Goal: Task Accomplishment & Management: Use online tool/utility

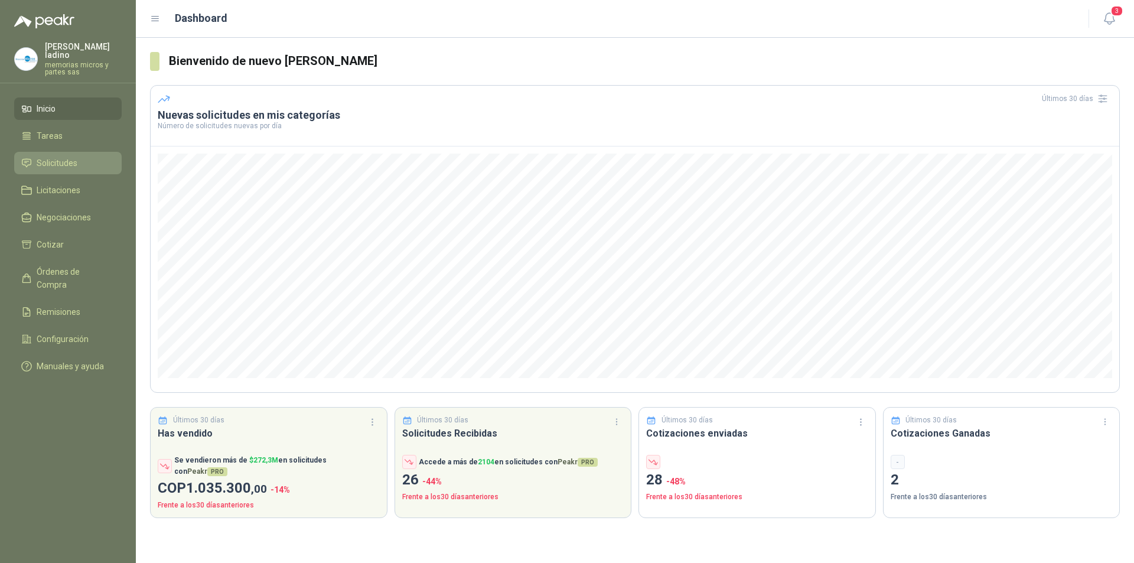
click at [56, 157] on span "Solicitudes" at bounding box center [57, 163] width 41 height 13
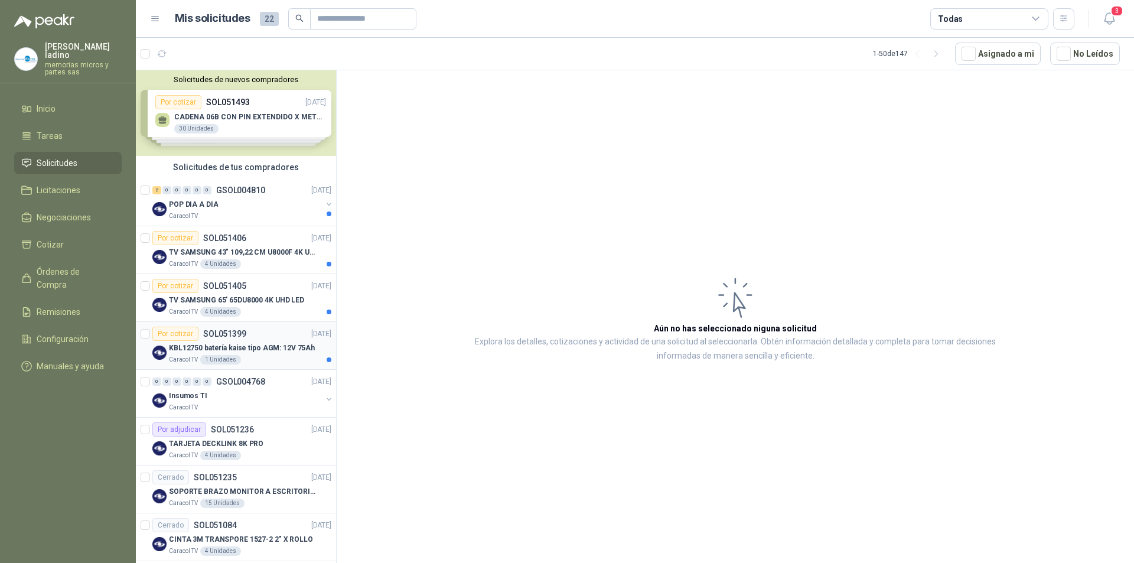
click at [173, 333] on div "Por cotizar" at bounding box center [175, 334] width 46 height 14
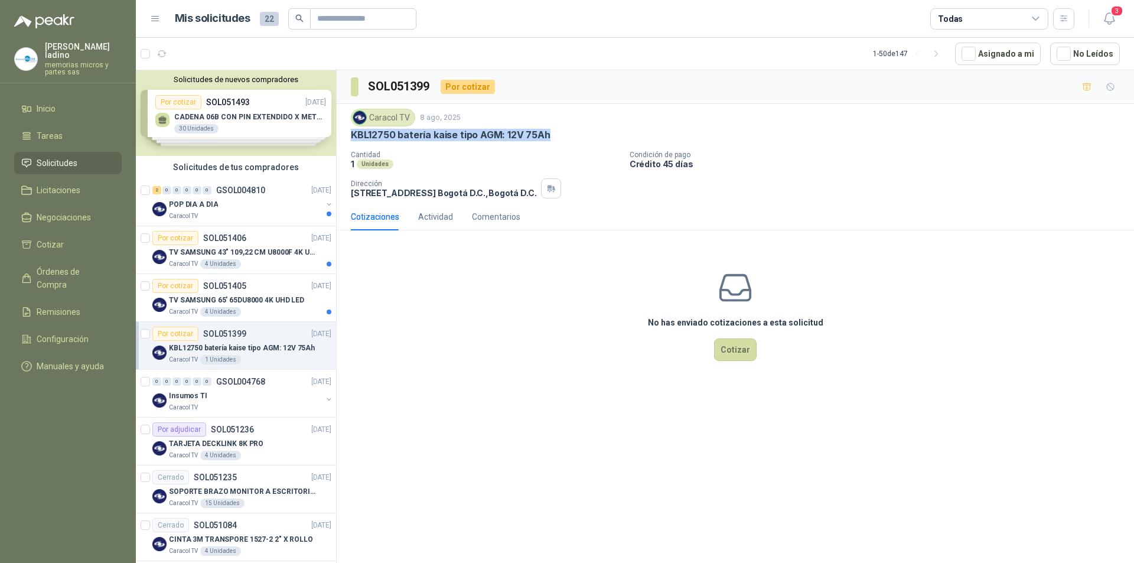
drag, startPoint x: 351, startPoint y: 134, endPoint x: 551, endPoint y: 133, distance: 200.3
click at [551, 133] on div "KBL12750 batería kaise tipo AGM: 12V 75Ah" at bounding box center [735, 135] width 769 height 12
copy p "KBL12750 batería kaise tipo AGM: 12V 75Ah"
click at [744, 357] on button "Cotizar" at bounding box center [735, 350] width 43 height 22
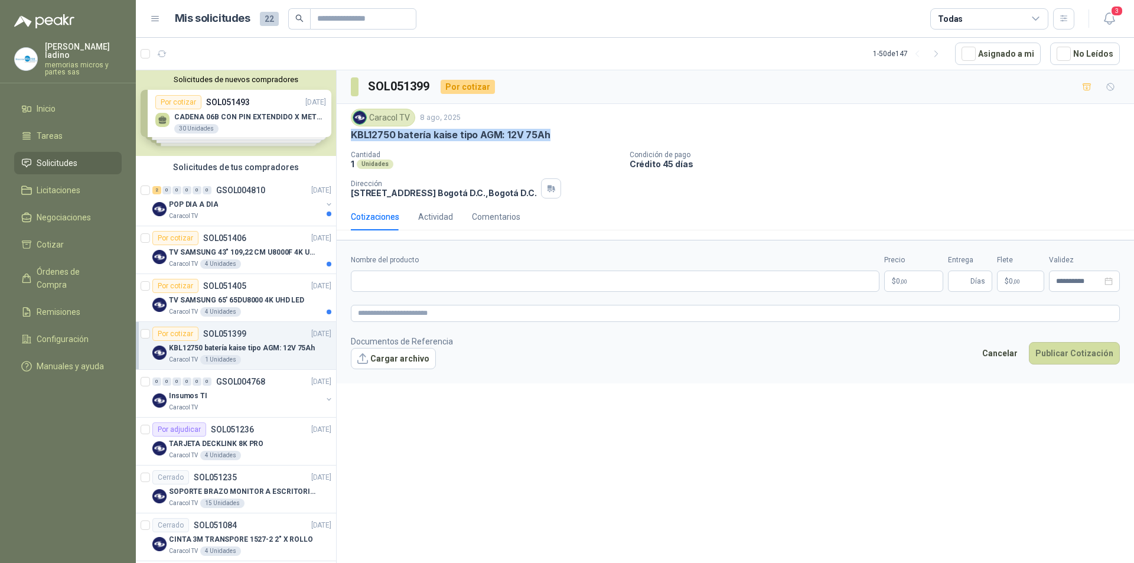
click at [349, 141] on div "Caracol TV 8 ago, 2025 KBL12750 batería kaise tipo AGM: 12V 75Ah Cantidad 1 Uni…" at bounding box center [736, 153] width 798 height 99
drag, startPoint x: 351, startPoint y: 133, endPoint x: 556, endPoint y: 140, distance: 205.1
click at [556, 140] on div "KBL12750 batería kaise tipo AGM: 12V 75Ah" at bounding box center [735, 135] width 769 height 12
copy p "KBL12750 batería kaise tipo AGM: 12V 75Ah"
click at [380, 284] on input "Nombre del producto" at bounding box center [615, 281] width 529 height 21
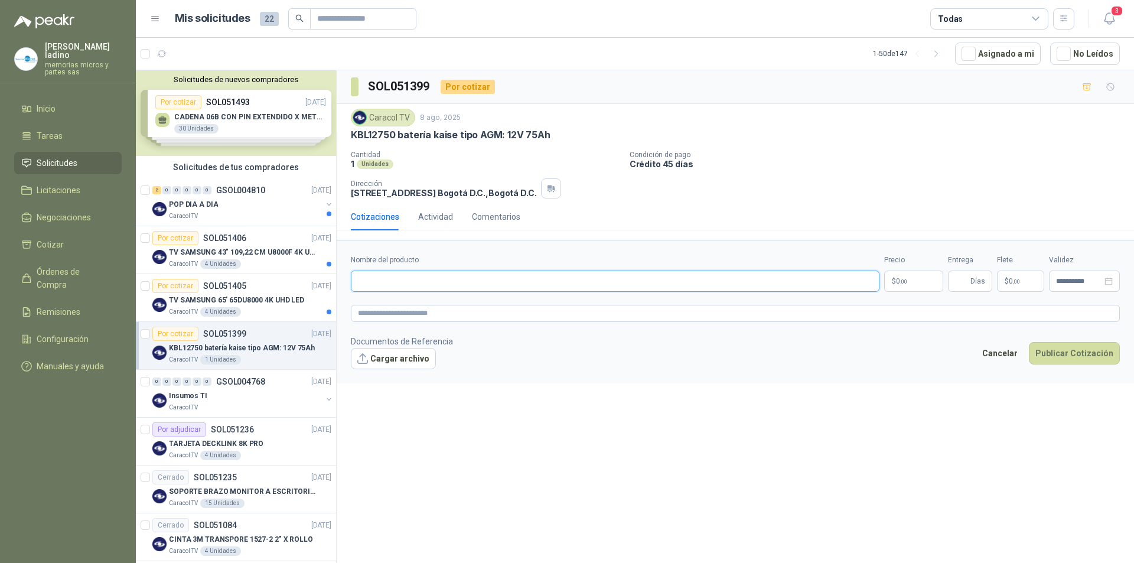
paste input "**********"
type input "**********"
click at [918, 285] on p "$ 0 ,00" at bounding box center [913, 281] width 59 height 21
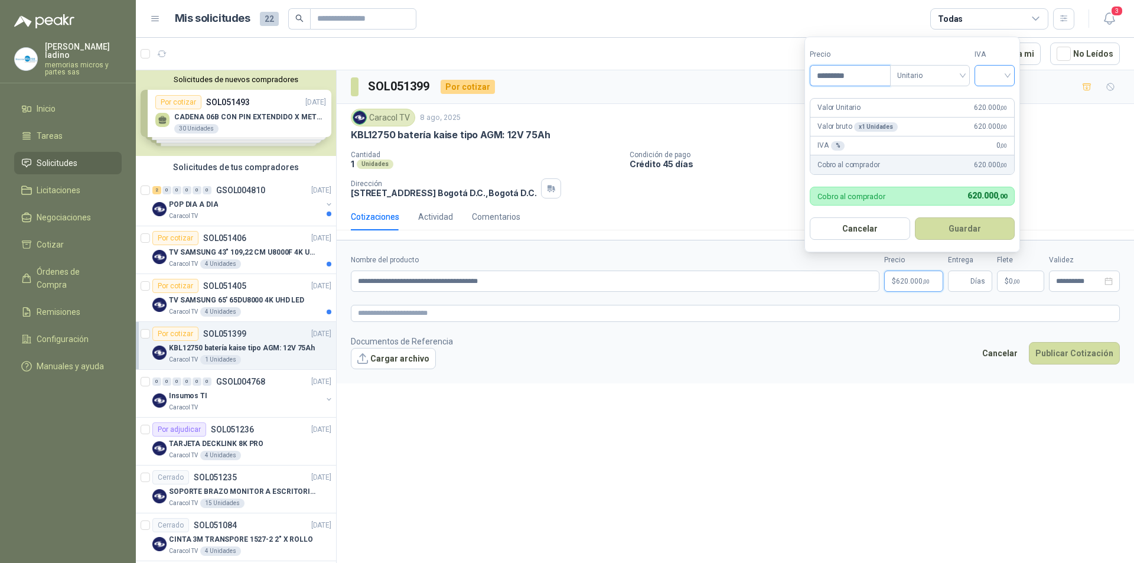
type input "*********"
click at [996, 76] on input "search" at bounding box center [995, 75] width 26 height 18
click at [991, 98] on div "19%" at bounding box center [998, 99] width 22 height 13
click at [944, 224] on button "Guardar" at bounding box center [967, 228] width 102 height 22
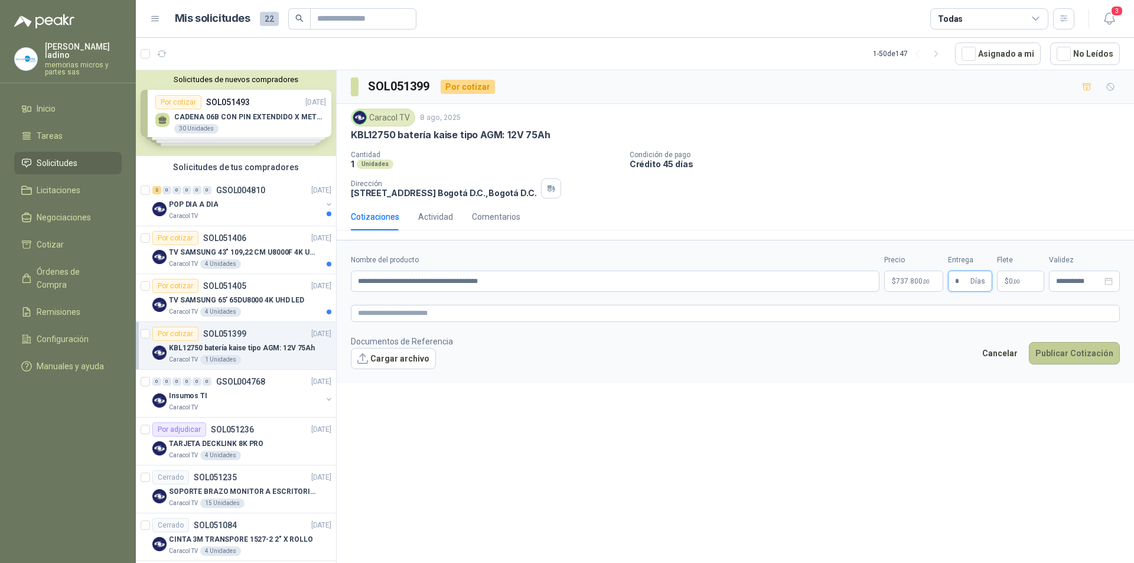
type input "*"
click at [1065, 348] on button "Publicar Cotización" at bounding box center [1074, 353] width 91 height 22
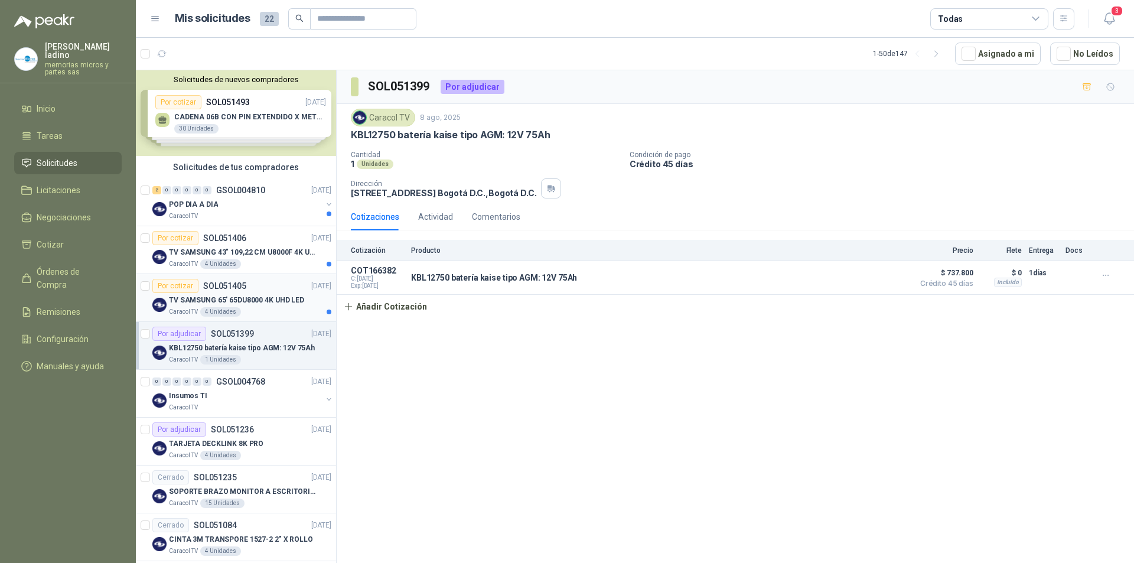
click at [187, 288] on div "Por cotizar" at bounding box center [175, 286] width 46 height 14
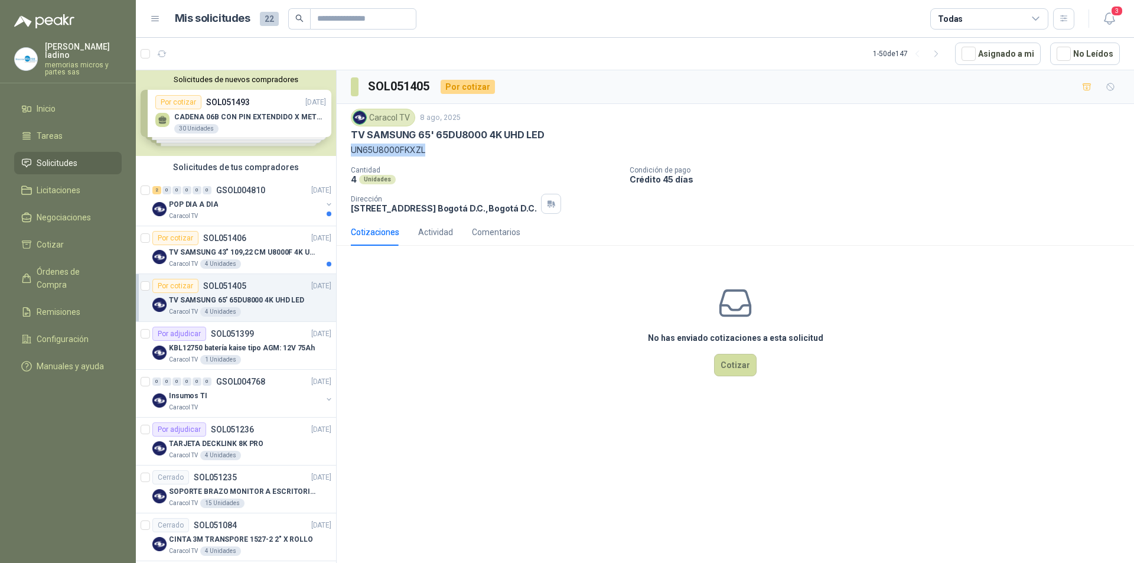
drag, startPoint x: 351, startPoint y: 149, endPoint x: 428, endPoint y: 151, distance: 77.4
click at [428, 151] on p "UN65U8000FKXZL" at bounding box center [735, 150] width 769 height 13
copy p "UN65U8000FKXZL"
click at [747, 368] on button "Cotizar" at bounding box center [735, 365] width 43 height 22
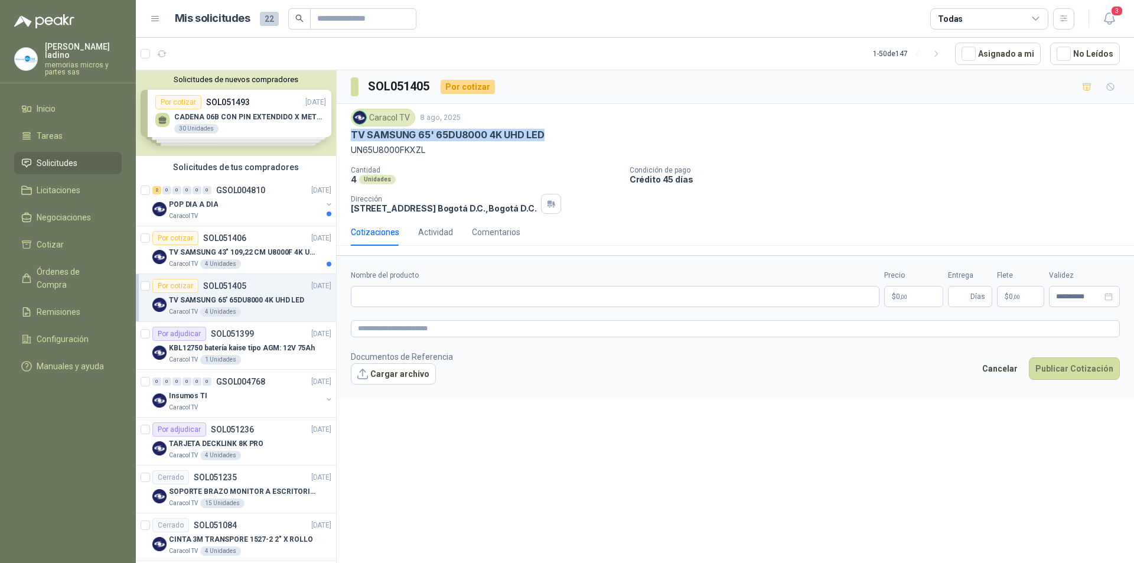
drag, startPoint x: 352, startPoint y: 134, endPoint x: 544, endPoint y: 132, distance: 192.0
click at [544, 132] on div "TV SAMSUNG 65' 65DU8000 4K UHD LED" at bounding box center [735, 135] width 769 height 12
copy p "TV SAMSUNG 65' 65DU8000 4K UHD LED"
click at [388, 296] on input "Nombre del producto" at bounding box center [615, 296] width 529 height 21
paste input "**********"
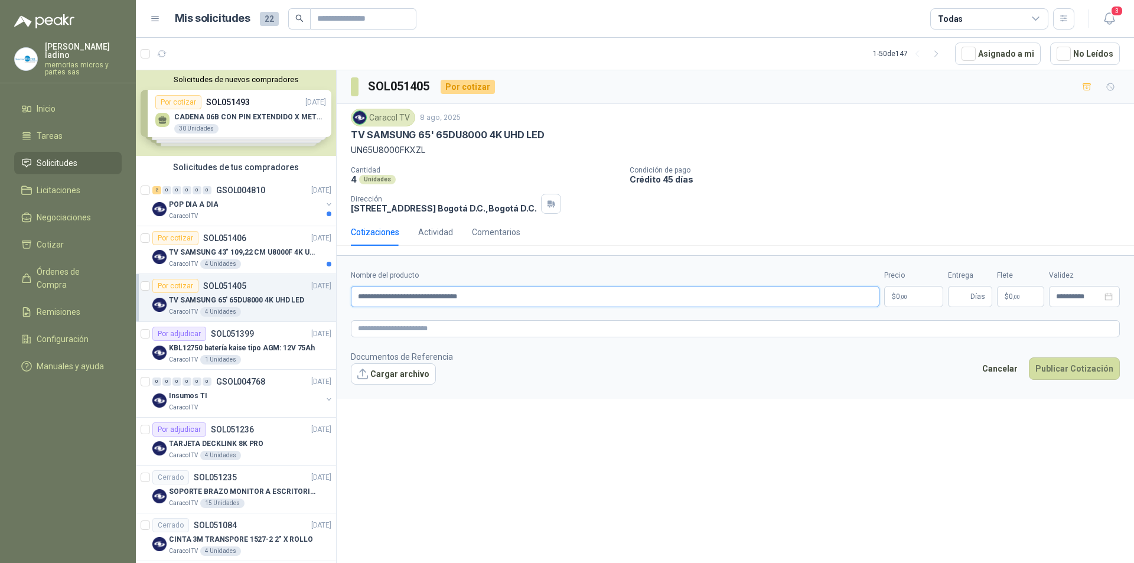
type input "**********"
click at [914, 297] on p "$ 0 ,00" at bounding box center [913, 296] width 59 height 21
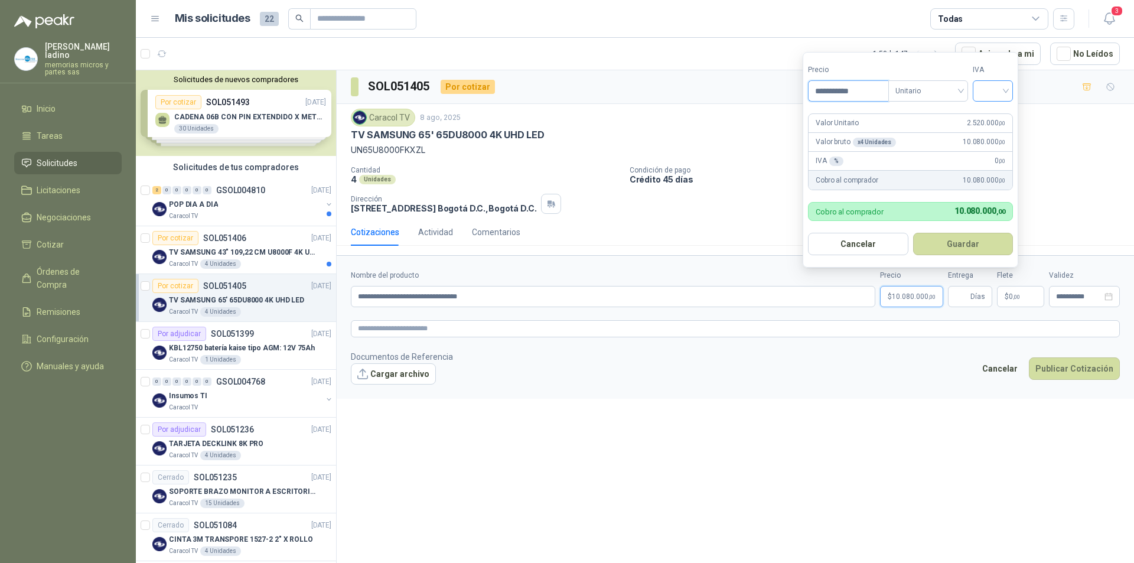
click at [979, 93] on div at bounding box center [993, 90] width 40 height 21
type input "**********"
click at [991, 115] on div "19%" at bounding box center [996, 115] width 22 height 13
click at [975, 241] on button "Guardar" at bounding box center [966, 244] width 102 height 22
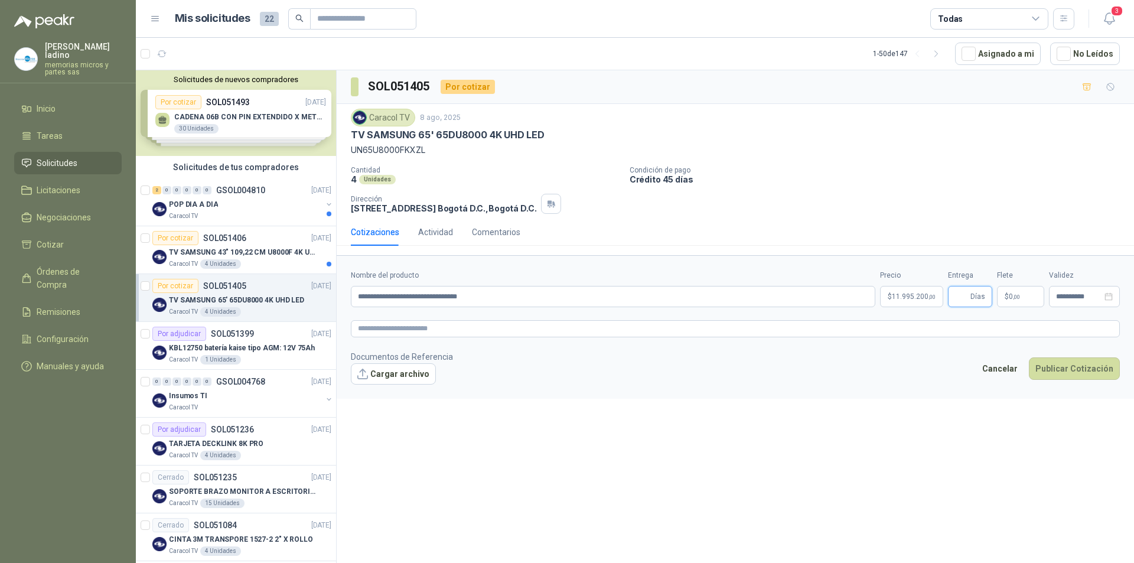
click at [958, 297] on input "Entrega" at bounding box center [961, 297] width 13 height 20
type input "*"
click at [1084, 366] on button "Publicar Cotización" at bounding box center [1074, 368] width 91 height 22
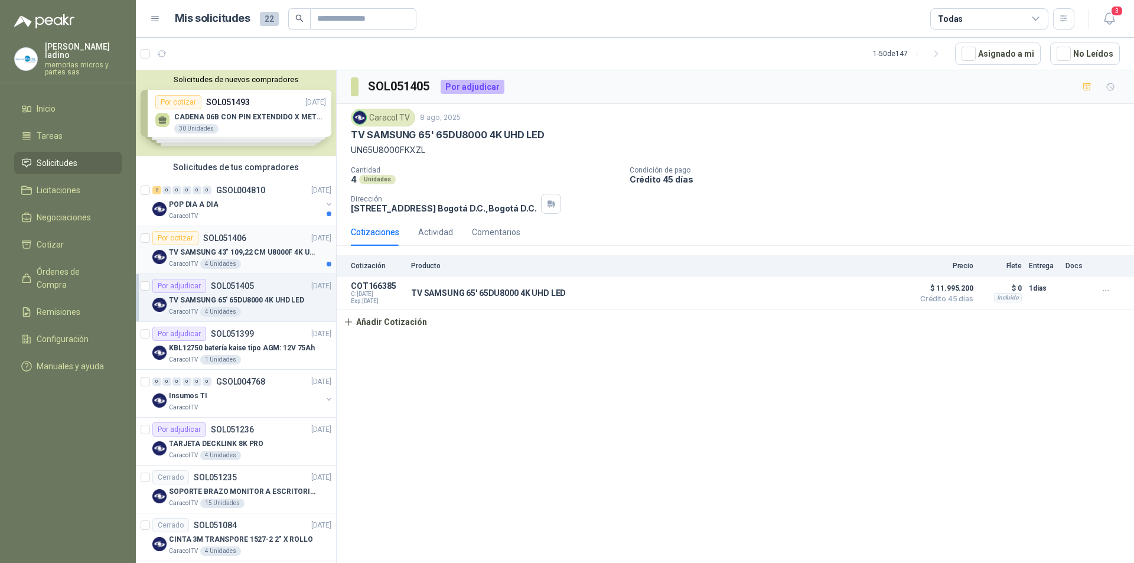
click at [185, 240] on div "Por cotizar" at bounding box center [175, 238] width 46 height 14
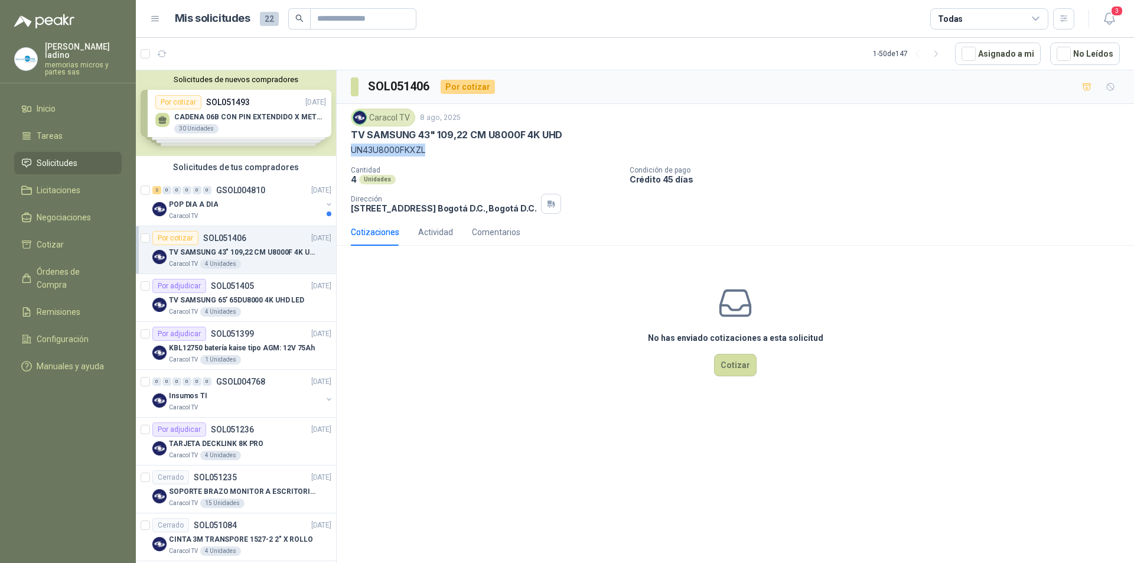
drag, startPoint x: 349, startPoint y: 149, endPoint x: 425, endPoint y: 149, distance: 76.2
click at [425, 149] on div "Caracol TV 8 ago, 2025 TV SAMSUNG 43" 109,22 CM U8000F 4K UHD UN43U8000FKXZL Ca…" at bounding box center [736, 161] width 798 height 115
copy p "UN43U8000FKXZL"
click at [743, 366] on button "Cotizar" at bounding box center [735, 365] width 43 height 22
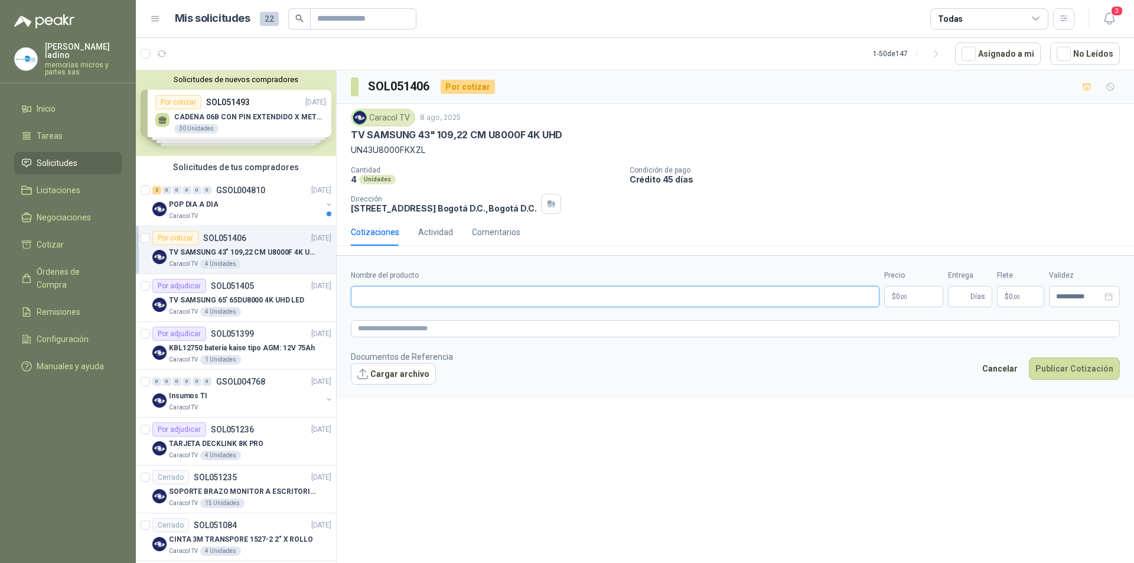
click at [389, 295] on input "Nombre del producto" at bounding box center [615, 296] width 529 height 21
drag, startPoint x: 352, startPoint y: 134, endPoint x: 558, endPoint y: 128, distance: 206.3
click at [558, 128] on div "Caracol TV 8 ago, 2025 TV SAMSUNG 43" 109,22 CM U8000F 4K UHD UN43U8000FKXZL" at bounding box center [735, 133] width 769 height 48
click at [554, 145] on p "UN43U8000FKXZL" at bounding box center [735, 150] width 769 height 13
drag, startPoint x: 352, startPoint y: 138, endPoint x: 563, endPoint y: 135, distance: 210.9
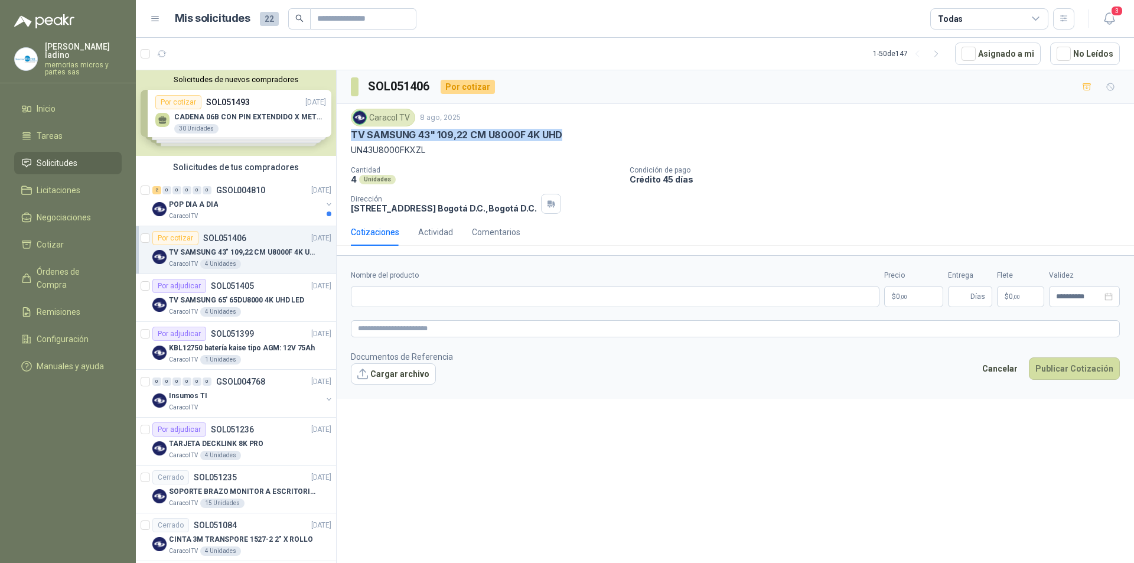
click at [563, 135] on div "TV SAMSUNG 43" 109,22 CM U8000F 4K UHD" at bounding box center [735, 135] width 769 height 12
copy p "TV SAMSUNG 43" 109,22 CM U8000F 4K UHD"
click at [425, 294] on input "Nombre del producto" at bounding box center [615, 296] width 529 height 21
paste input "**********"
type input "**********"
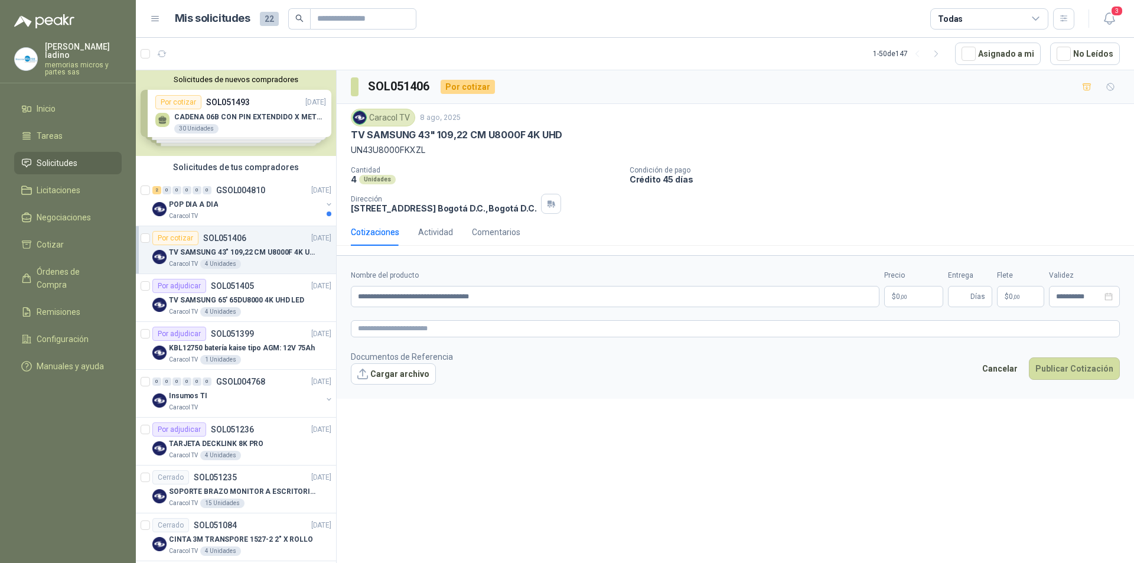
click at [915, 299] on p "$ 0 ,00" at bounding box center [913, 296] width 59 height 21
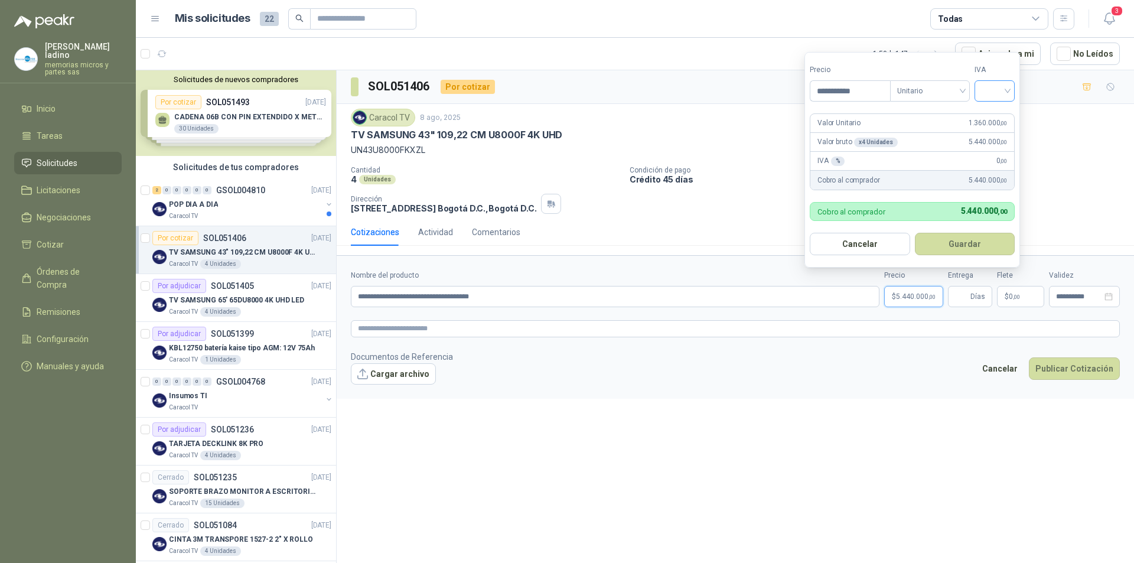
type input "**********"
click at [989, 95] on input "search" at bounding box center [995, 90] width 26 height 18
click at [990, 112] on div "19%" at bounding box center [998, 115] width 22 height 13
click at [954, 242] on button "Guardar" at bounding box center [967, 244] width 102 height 22
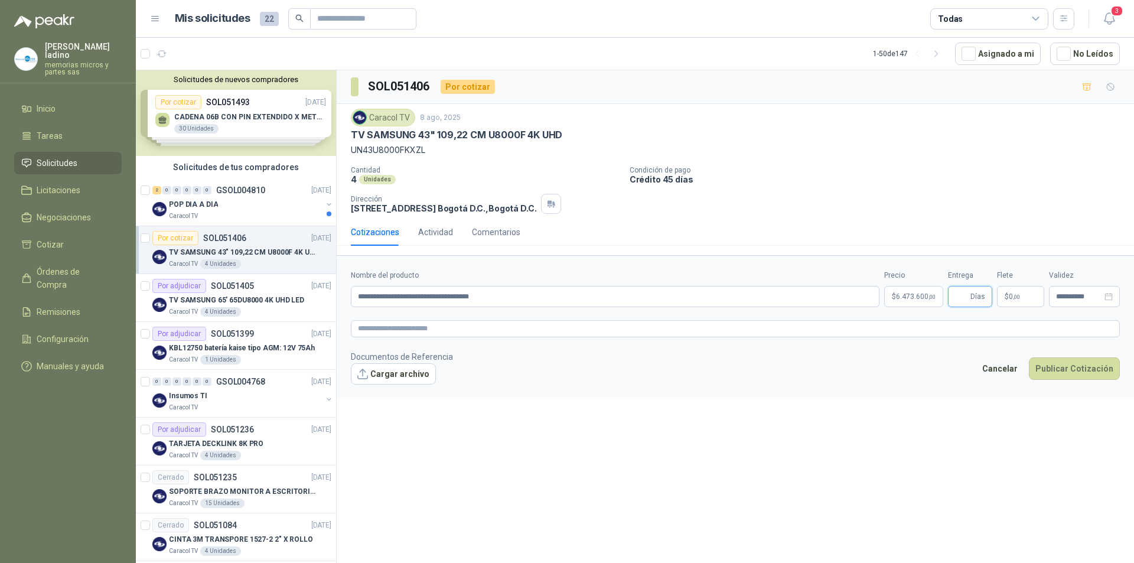
click at [967, 297] on input "Entrega" at bounding box center [961, 297] width 13 height 20
type input "*"
click at [1068, 367] on button "Publicar Cotización" at bounding box center [1074, 368] width 91 height 22
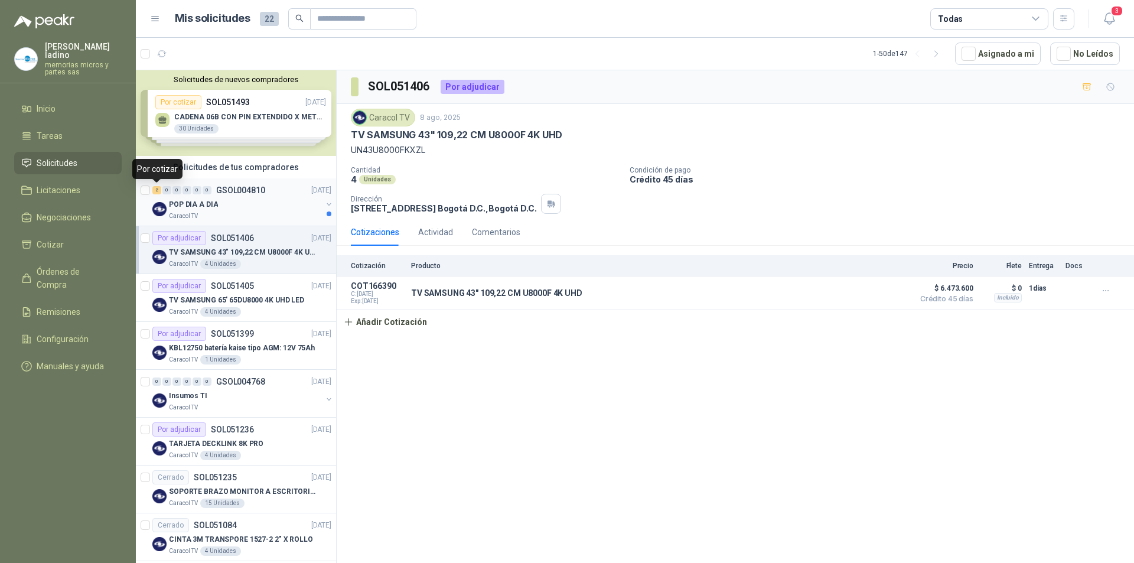
click at [157, 191] on div "2" at bounding box center [156, 190] width 9 height 8
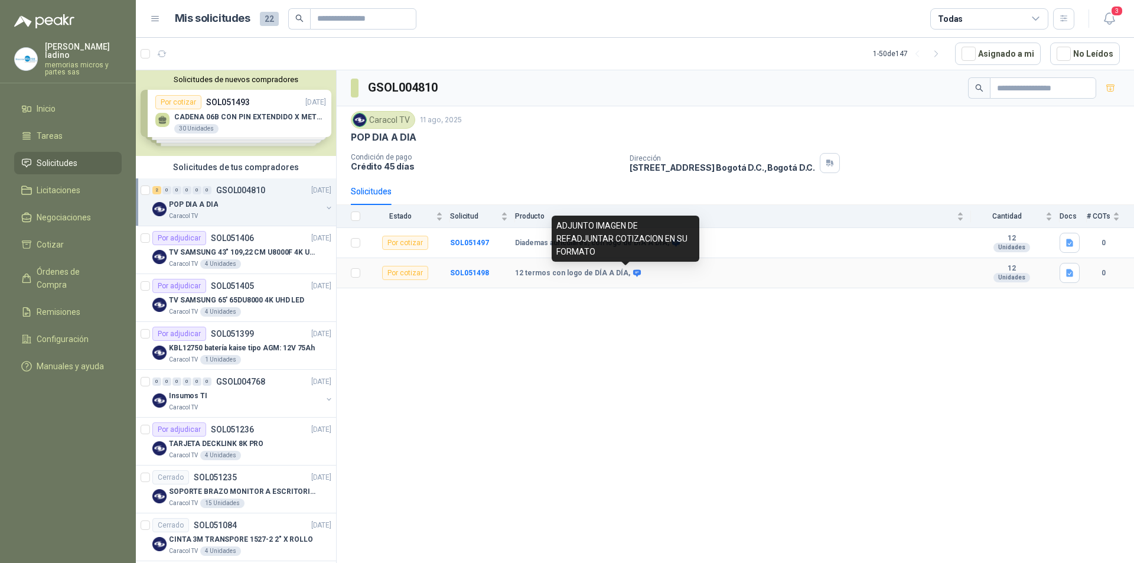
click at [633, 274] on icon at bounding box center [637, 272] width 8 height 7
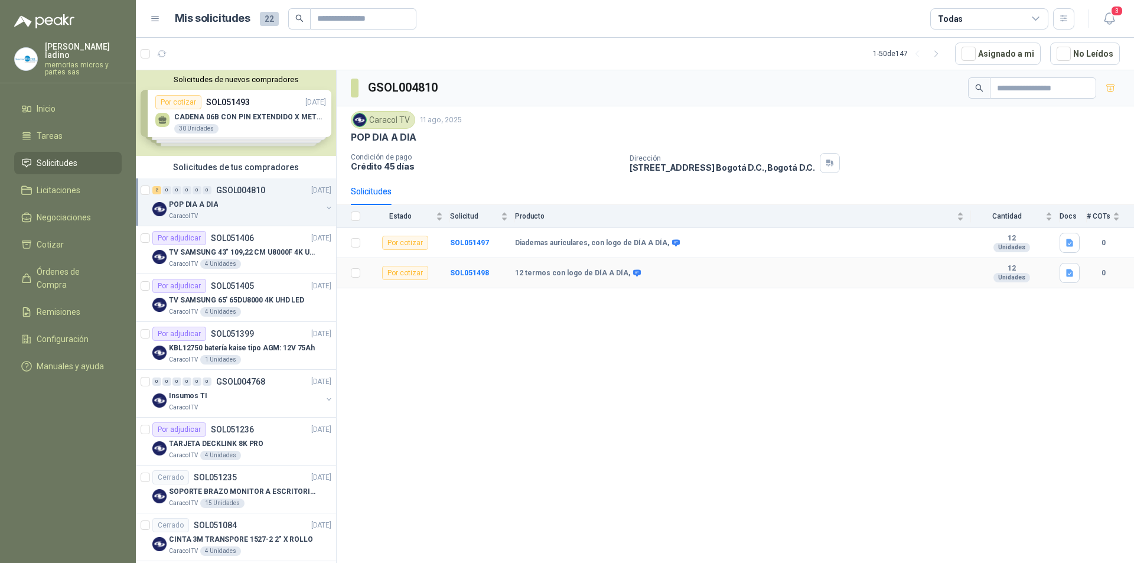
click at [564, 271] on b "12 termos con logo de DÍA A DÍA," at bounding box center [572, 273] width 115 height 9
click at [458, 270] on b "SOL051498" at bounding box center [469, 273] width 39 height 8
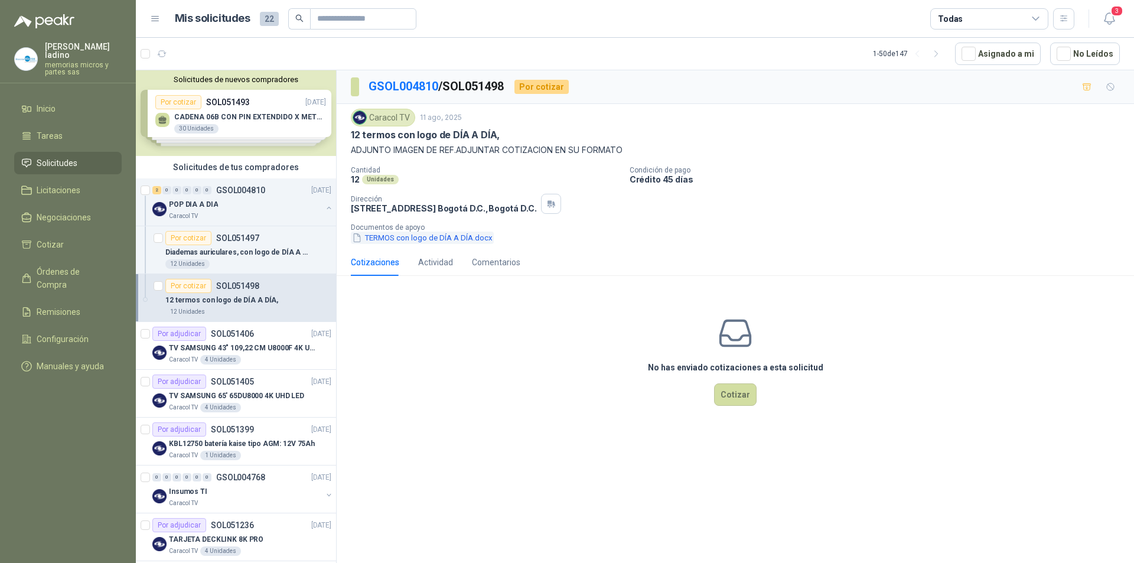
click at [386, 242] on button "TERMOS con logo de DÍA A DÍA.docx" at bounding box center [422, 238] width 143 height 12
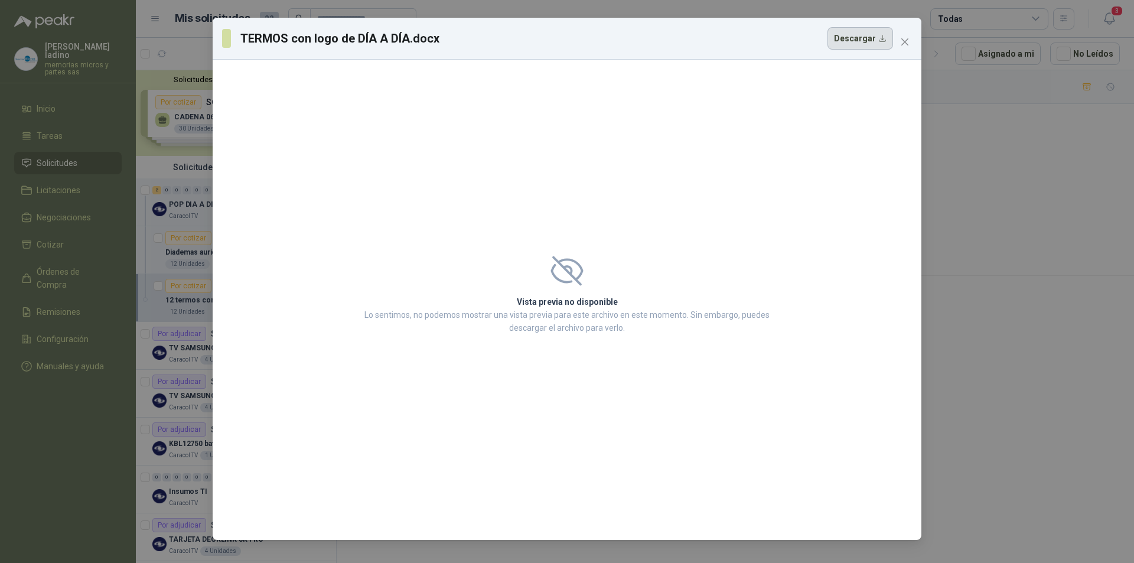
click at [876, 38] on button "Descargar" at bounding box center [861, 38] width 66 height 22
click at [907, 47] on button "Close" at bounding box center [905, 41] width 19 height 19
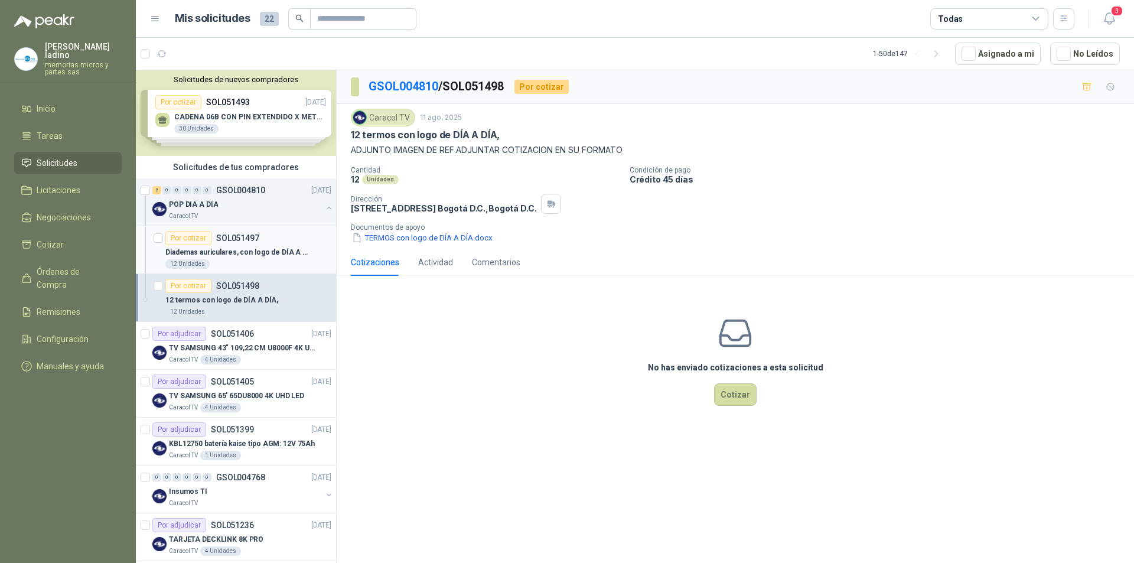
click at [197, 240] on div "Por cotizar" at bounding box center [188, 238] width 46 height 14
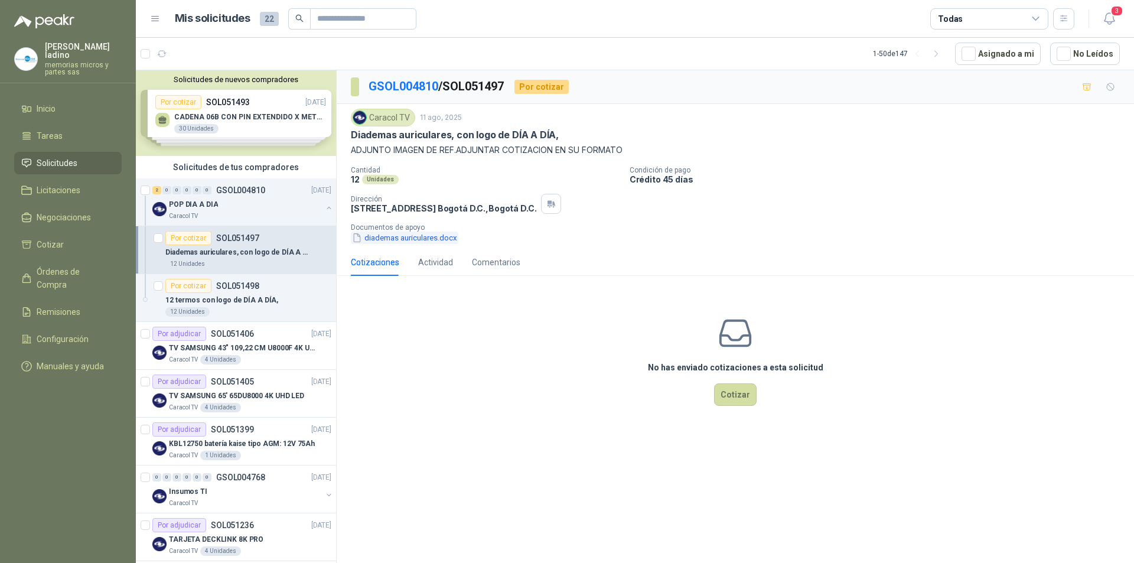
click at [394, 239] on button "diademas auriculares.docx" at bounding box center [405, 238] width 108 height 12
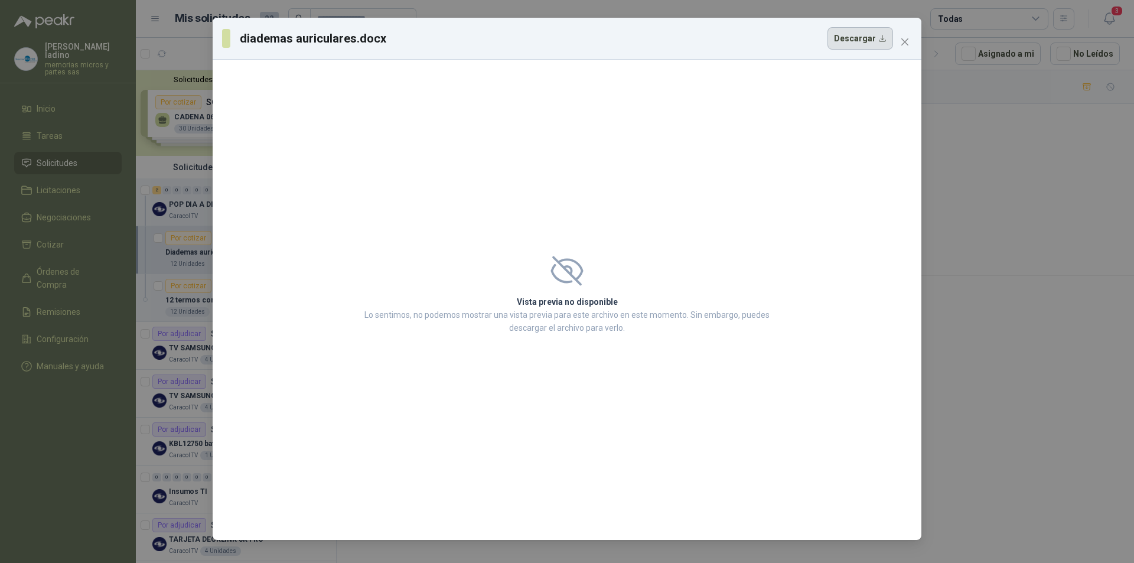
click at [877, 42] on button "Descargar" at bounding box center [861, 38] width 66 height 22
click at [905, 44] on icon "close" at bounding box center [904, 41] width 9 height 9
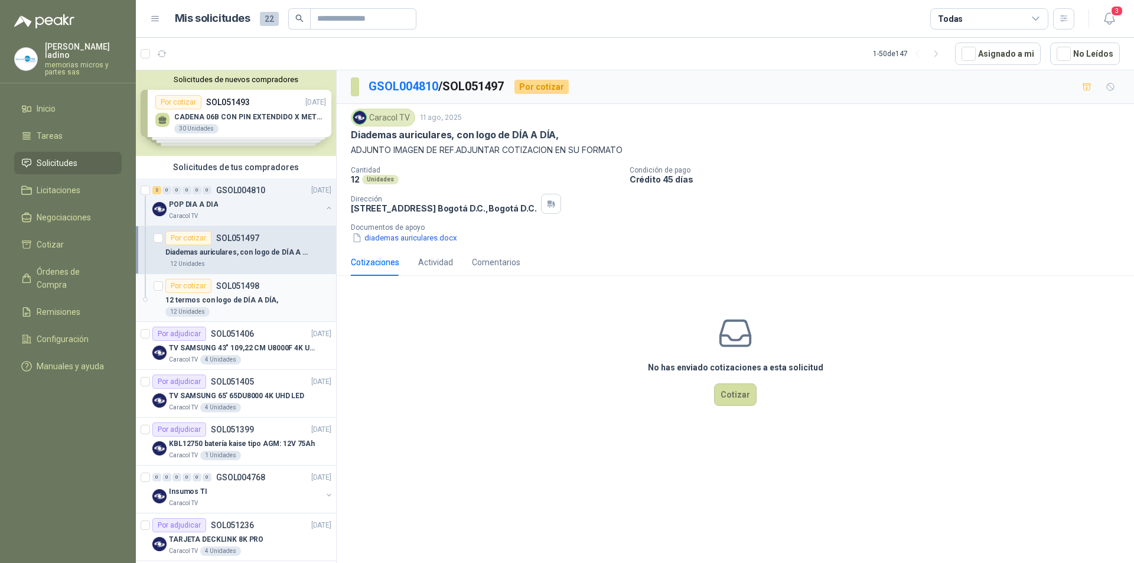
click at [194, 290] on div "Por cotizar" at bounding box center [188, 286] width 46 height 14
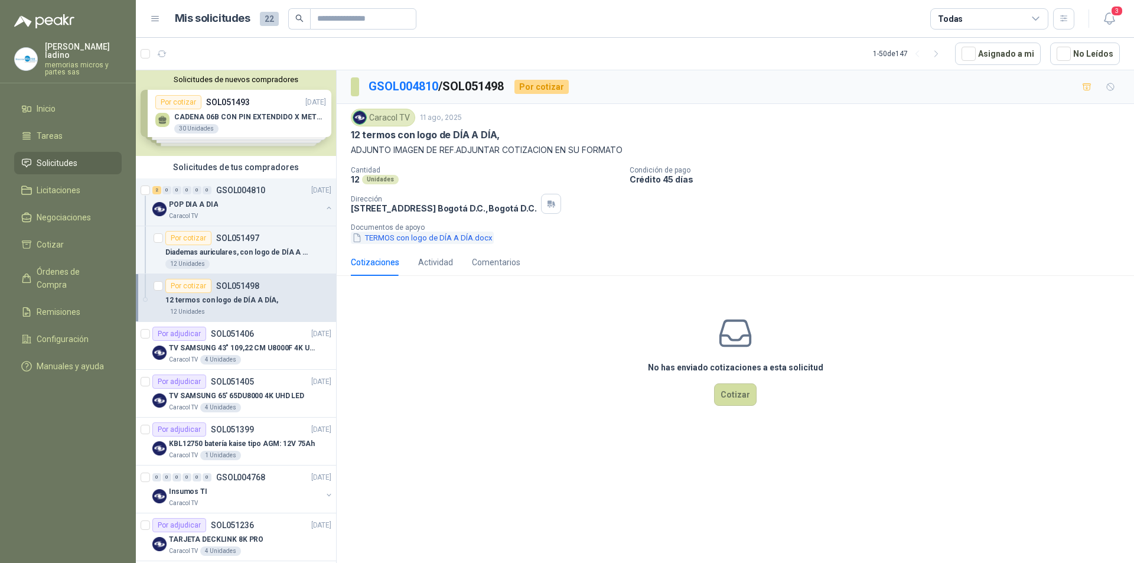
click at [378, 238] on button "TERMOS con logo de DÍA A DÍA.docx" at bounding box center [422, 238] width 143 height 12
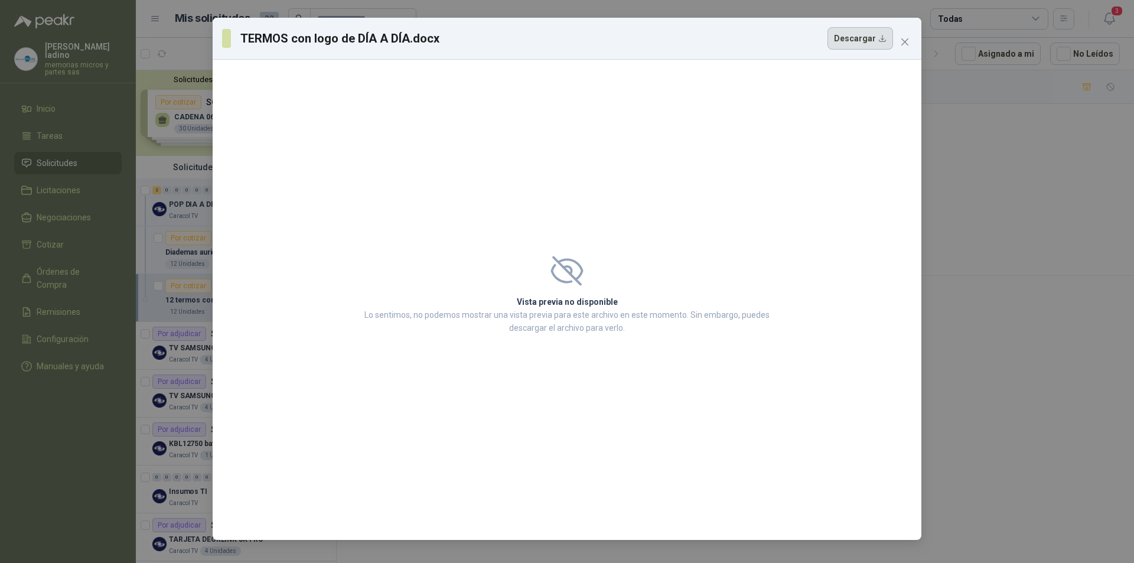
click at [873, 38] on button "Descargar" at bounding box center [861, 38] width 66 height 22
click at [905, 42] on icon "close" at bounding box center [905, 41] width 7 height 7
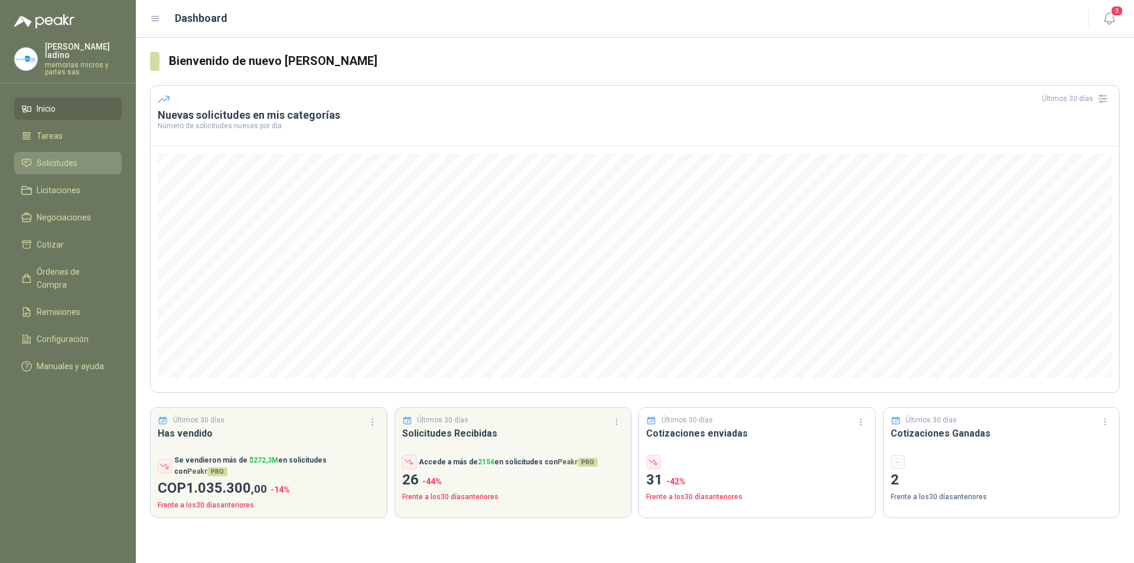
click at [35, 157] on li "Solicitudes" at bounding box center [67, 163] width 93 height 13
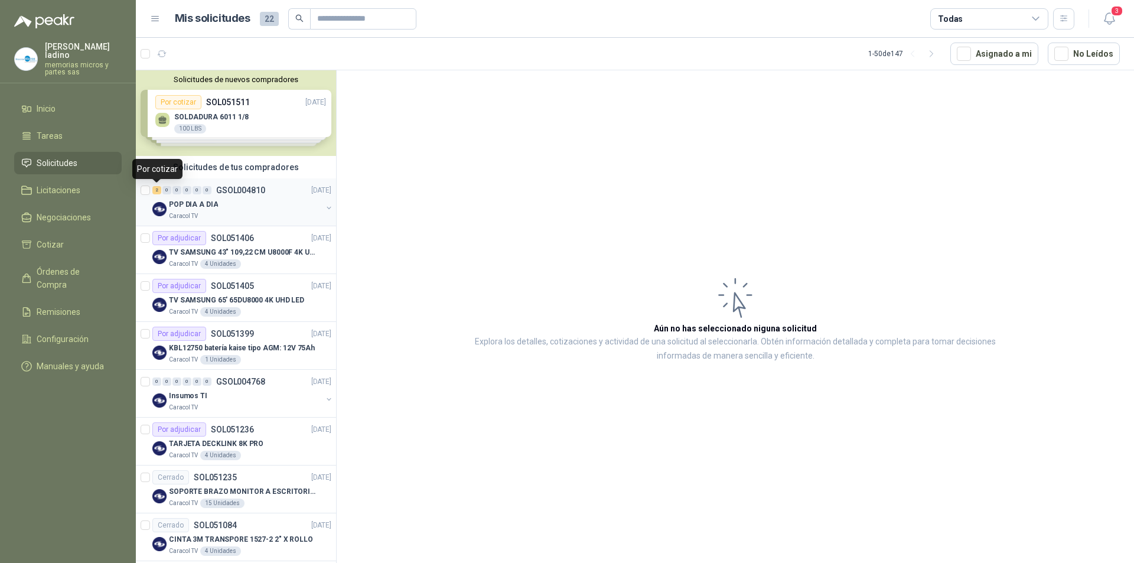
click at [157, 191] on div "2" at bounding box center [156, 190] width 9 height 8
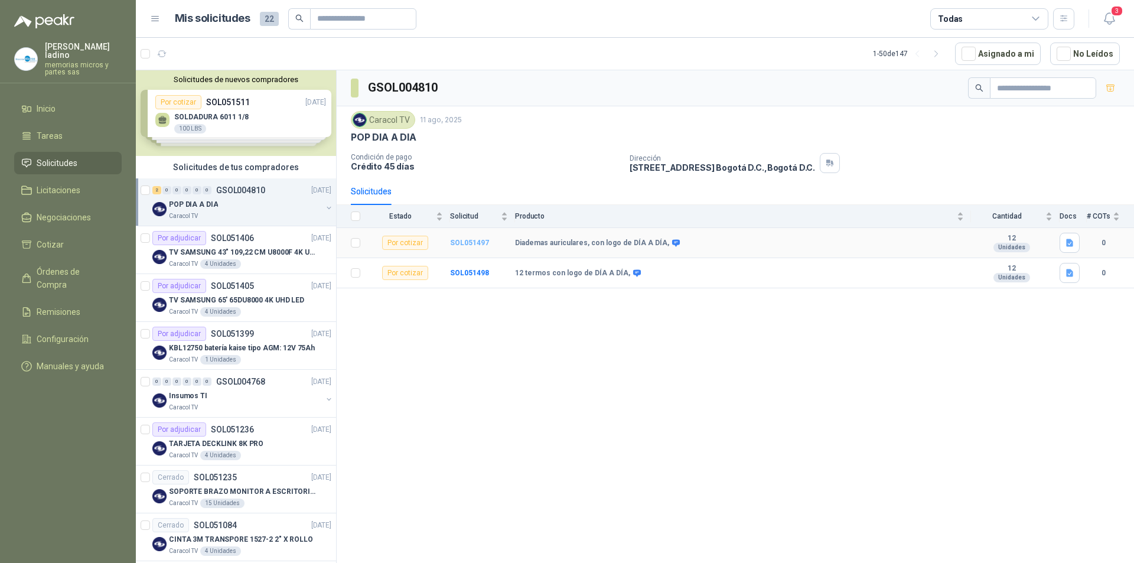
click at [481, 239] on b "SOL051497" at bounding box center [469, 243] width 39 height 8
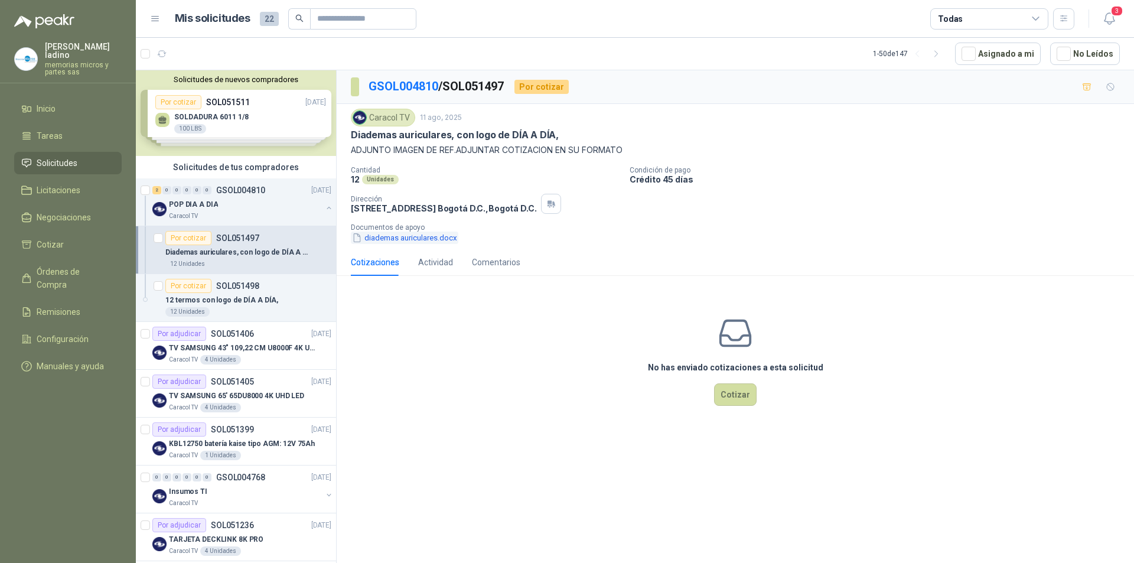
click at [452, 240] on button "diademas auriculares.docx" at bounding box center [405, 238] width 108 height 12
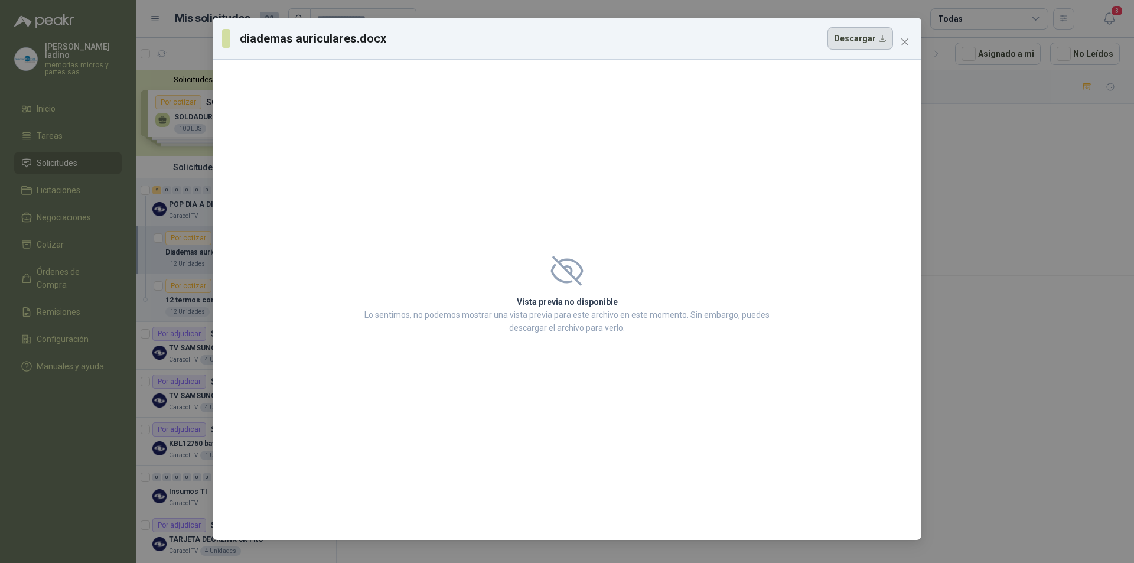
click at [884, 40] on button "Descargar" at bounding box center [861, 38] width 66 height 22
click at [908, 42] on icon "close" at bounding box center [904, 41] width 9 height 9
